Goal: Check status

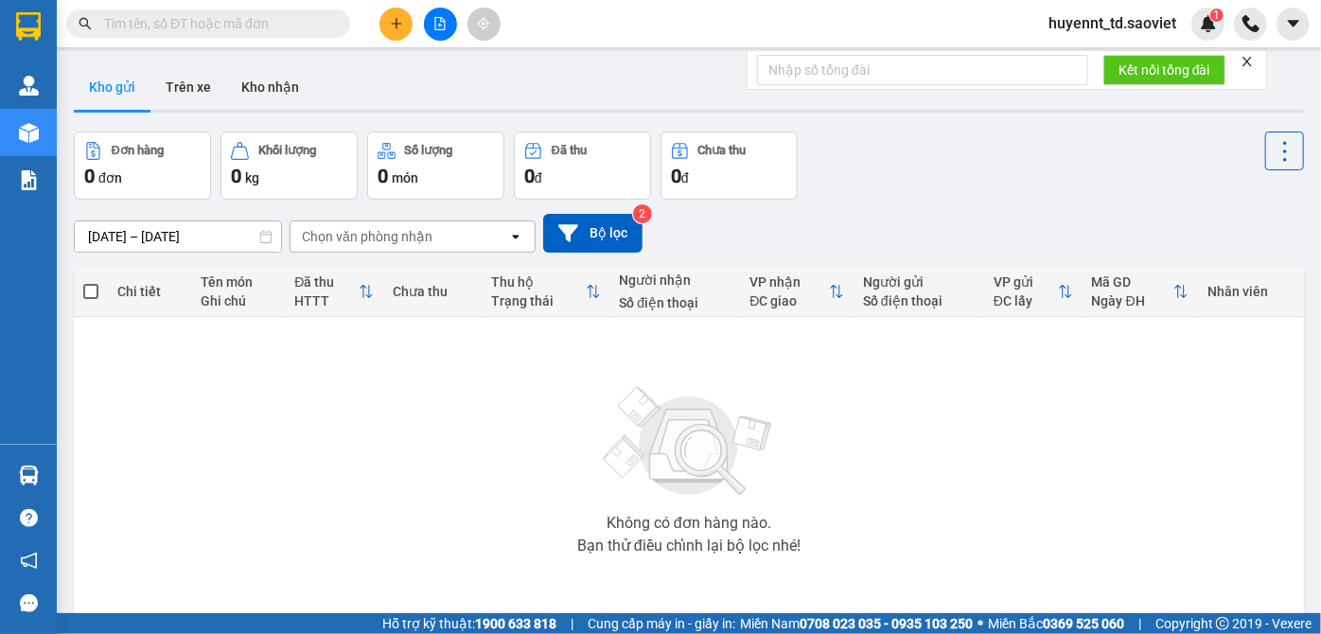
click at [244, 26] on input "text" at bounding box center [215, 23] width 223 height 21
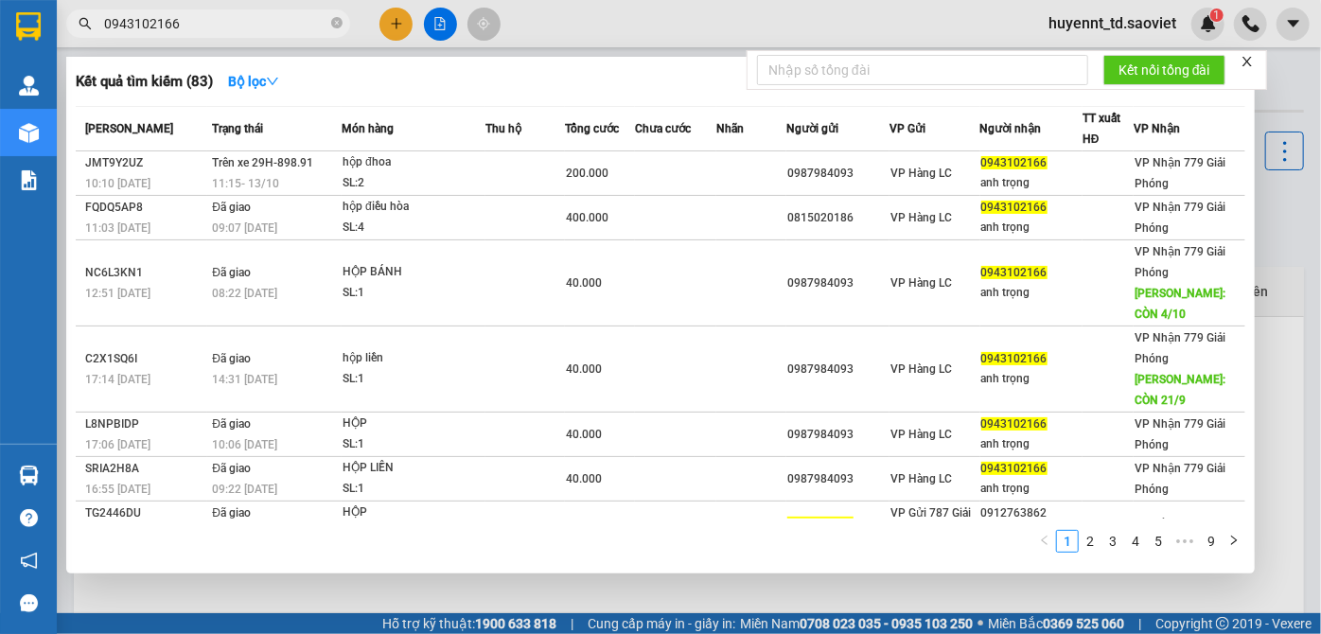
type input "0943102166"
click at [334, 20] on icon "close-circle" at bounding box center [336, 22] width 11 height 11
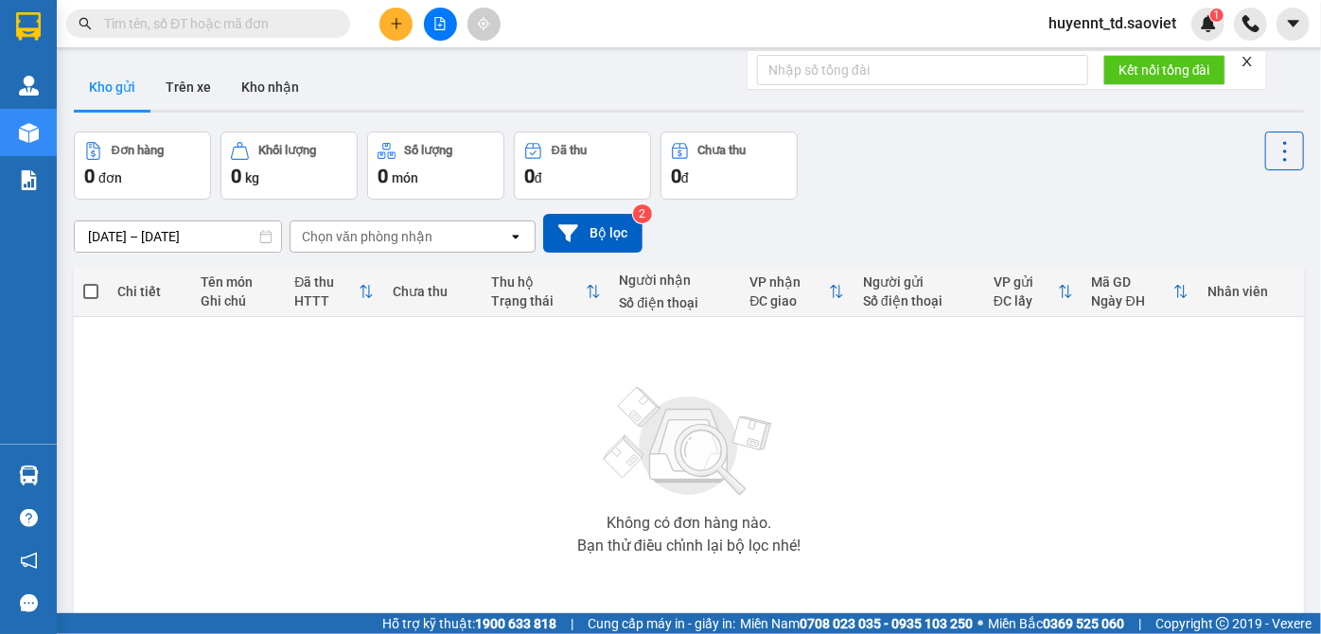
paste input "0844514999"
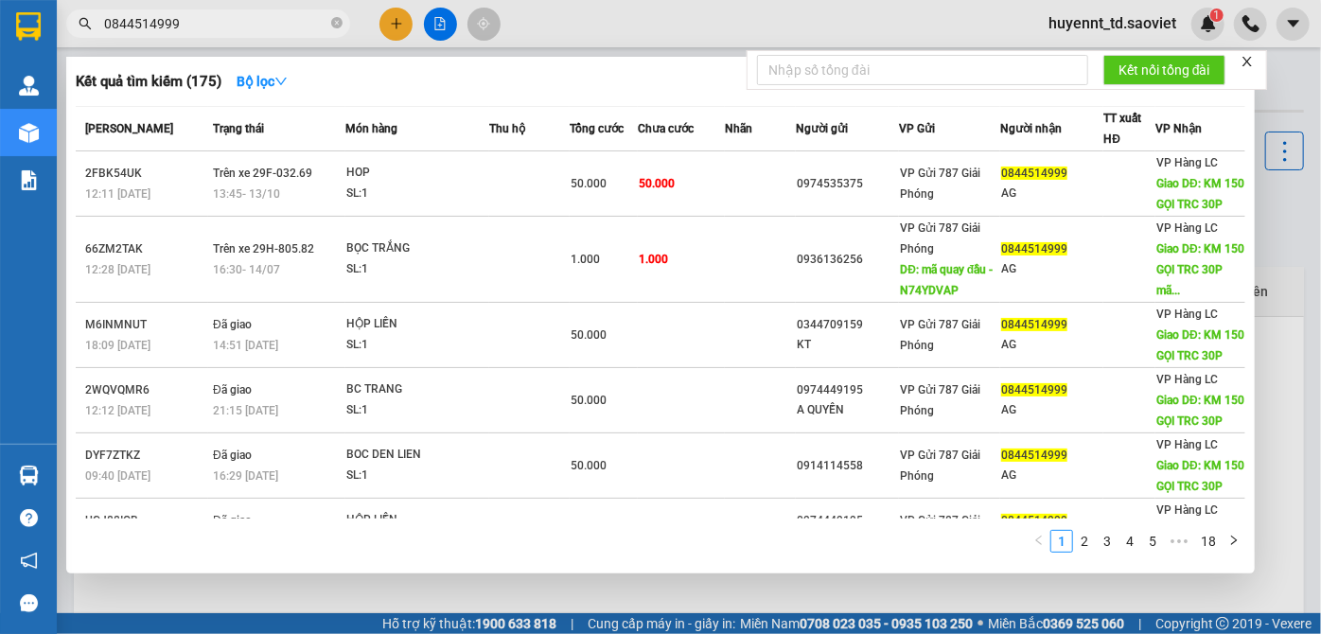
type input "0844514999"
click at [334, 18] on icon "close-circle" at bounding box center [336, 22] width 11 height 11
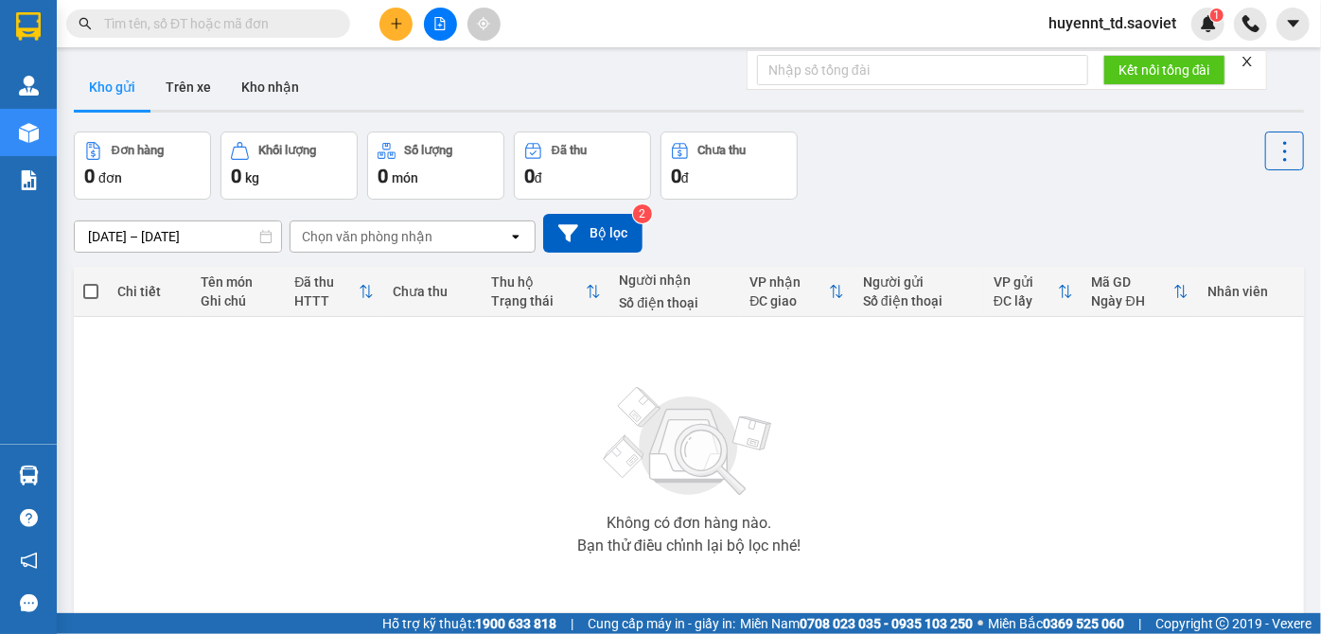
click at [311, 21] on input "text" at bounding box center [215, 23] width 223 height 21
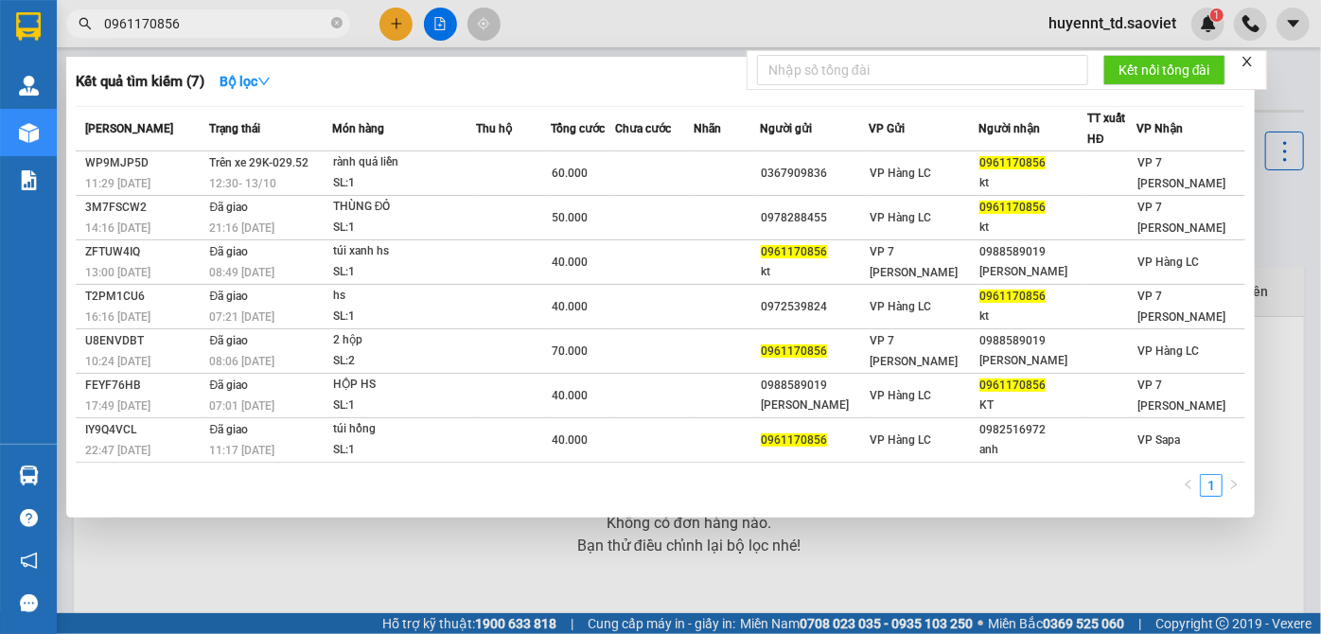
type input "0961170856"
